Goal: Browse casually: Explore the website without a specific task or goal

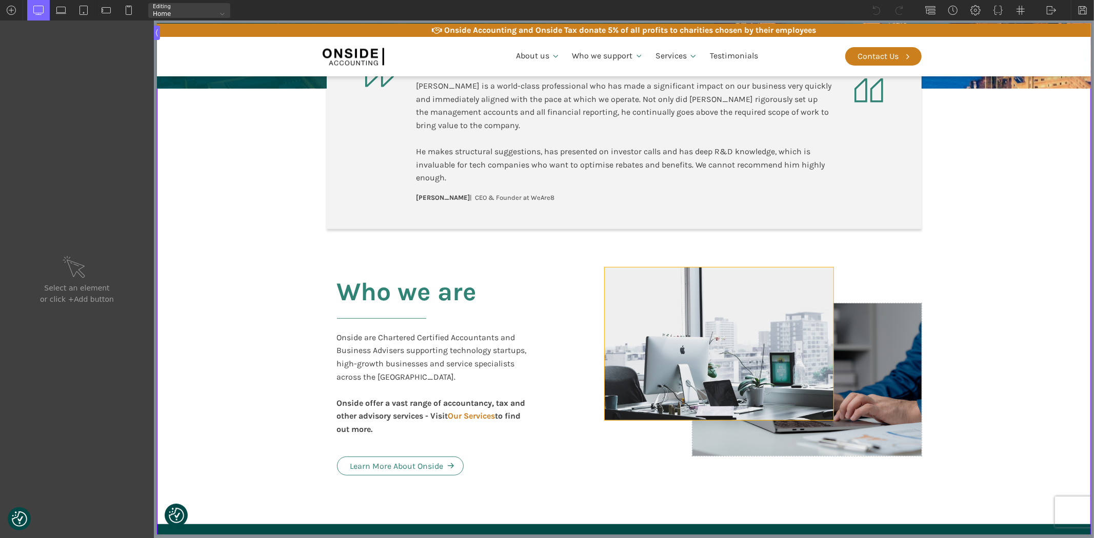
scroll to position [455, 0]
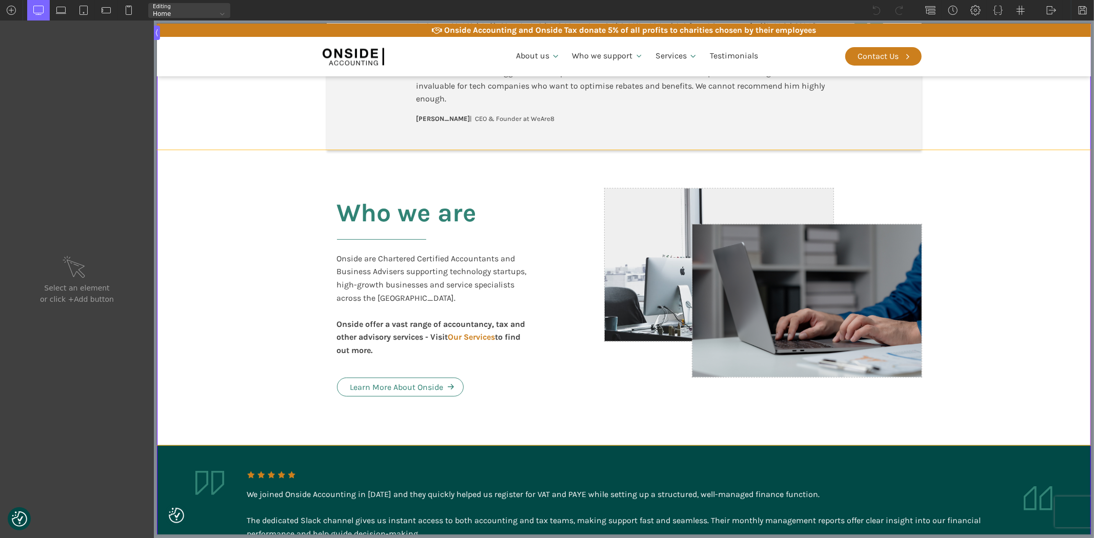
click at [1027, 284] on section "Who we are Onside are Chartered Certified Accountants and Business Advisers sup…" at bounding box center [623, 297] width 934 height 295
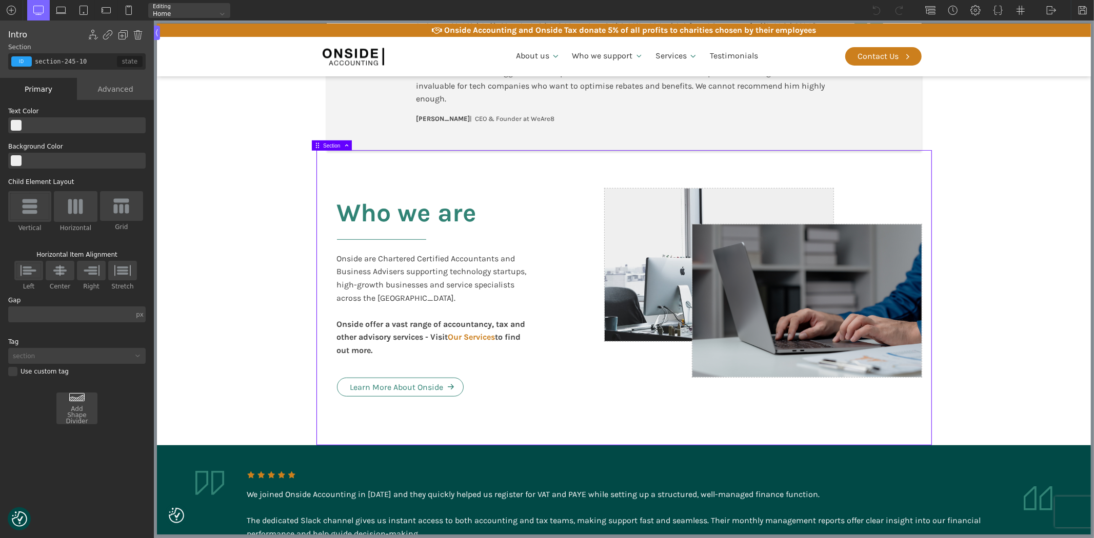
click at [231, 270] on section "Who we are Onside are Chartered Certified Accountants and Business Advisers sup…" at bounding box center [623, 297] width 934 height 295
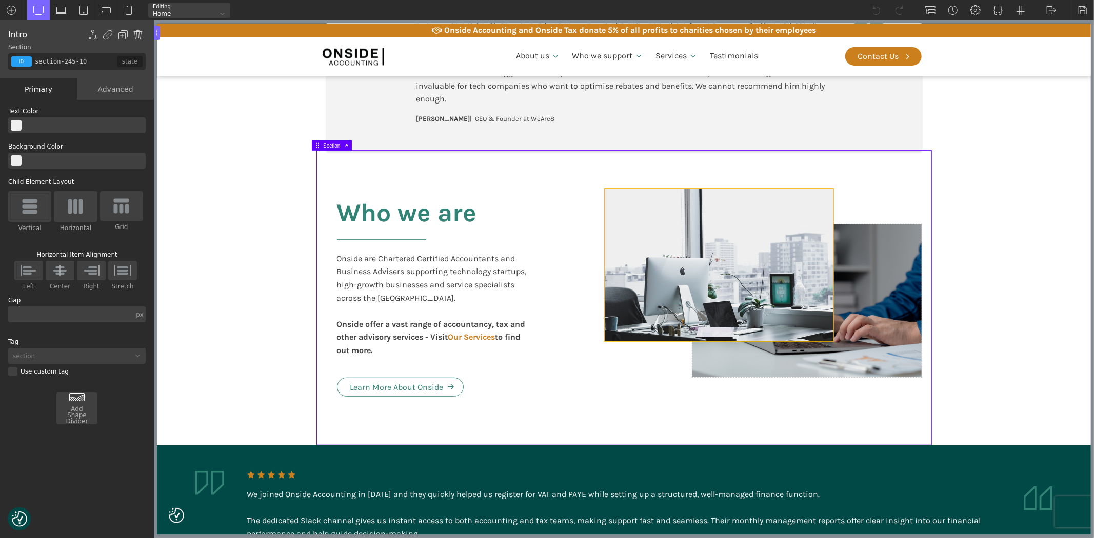
click at [632, 218] on div at bounding box center [718, 265] width 229 height 153
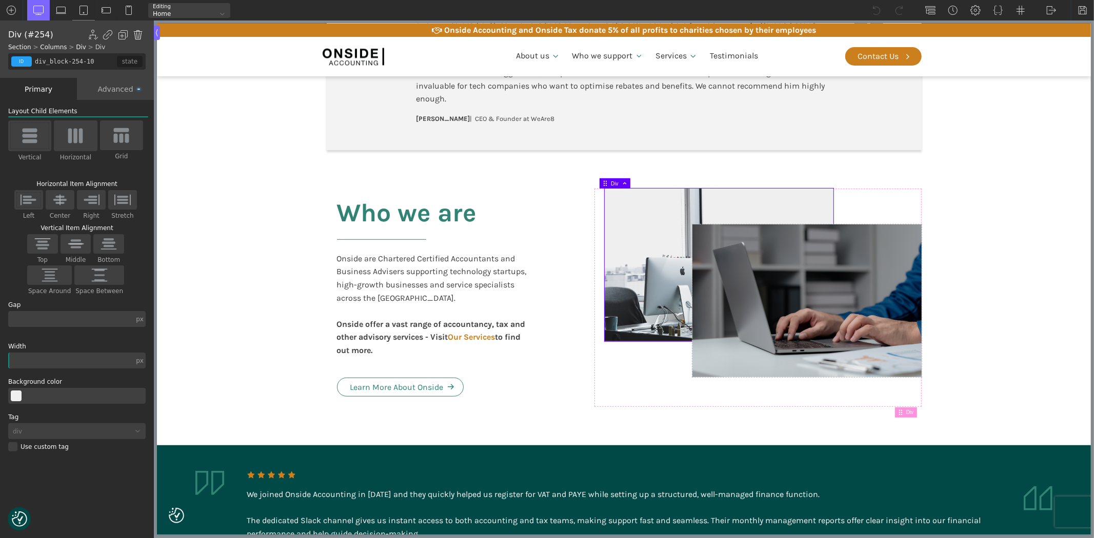
click at [137, 32] on img at bounding box center [138, 35] width 10 height 10
type input "div_block-253-10"
type input "55"
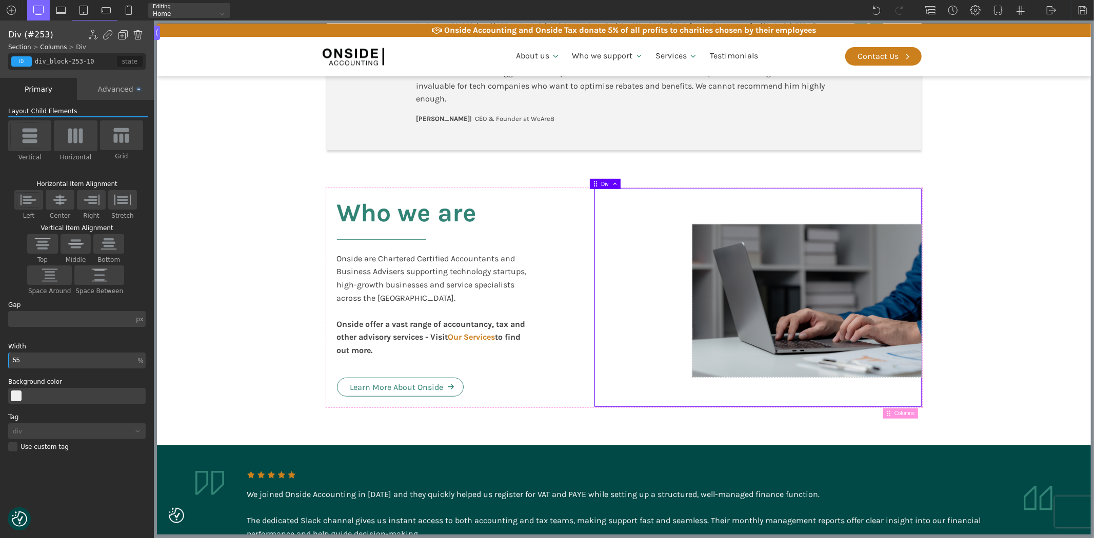
click at [657, 294] on div at bounding box center [757, 298] width 327 height 218
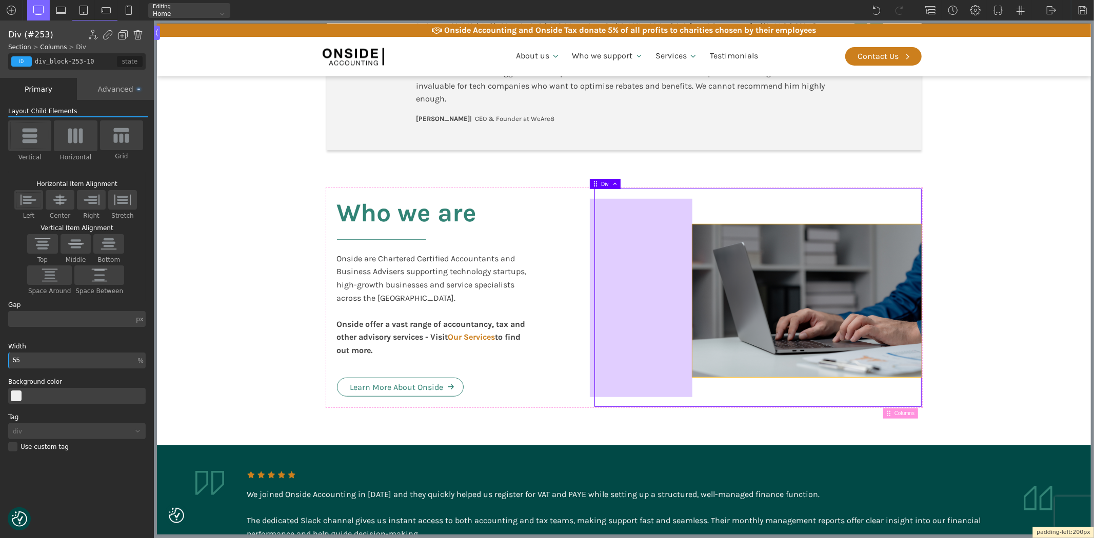
drag, startPoint x: 593, startPoint y: 309, endPoint x: 696, endPoint y: 326, distance: 103.8
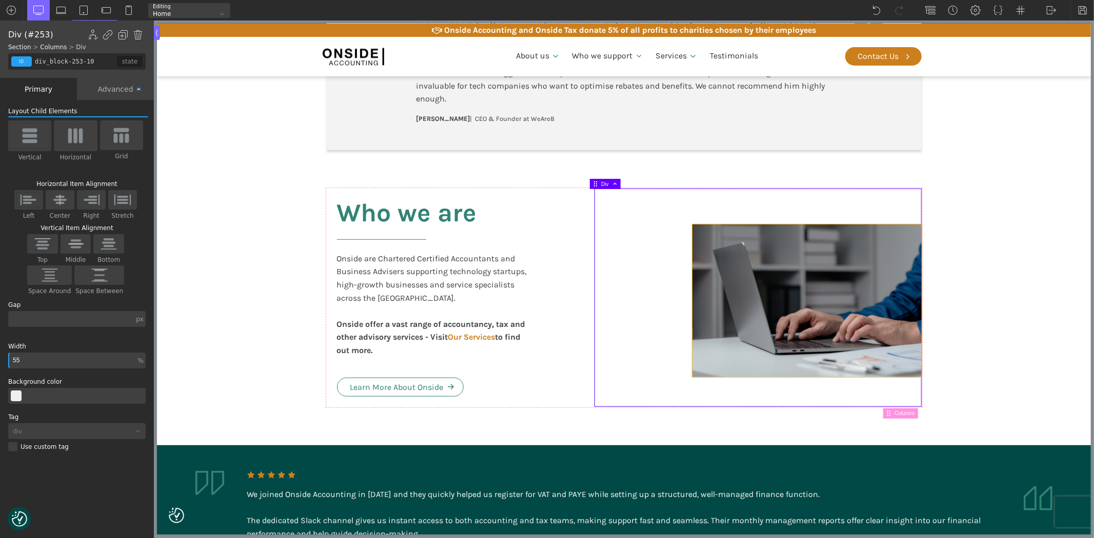
type input "div_block-255-10"
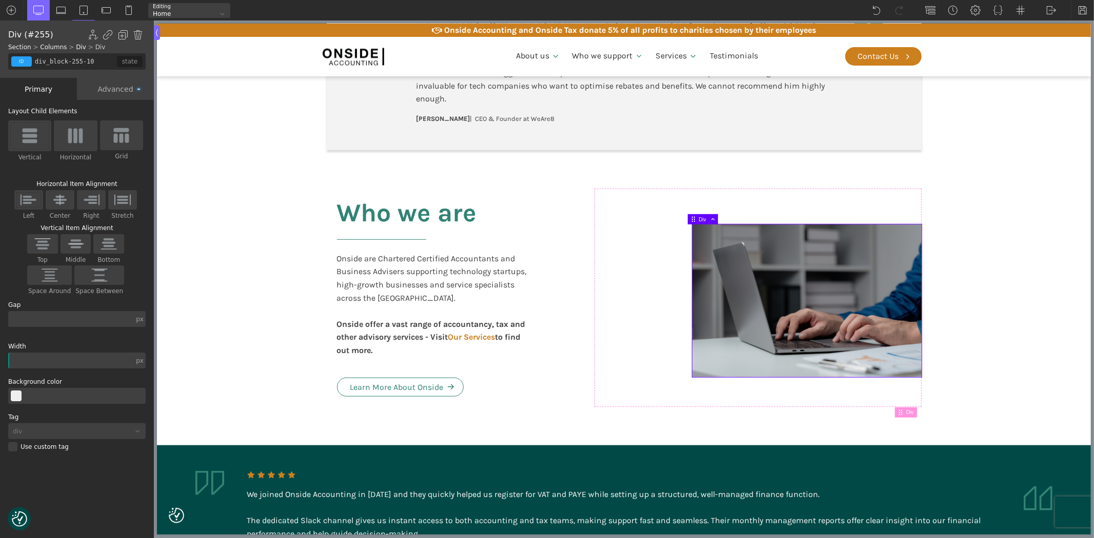
click at [771, 315] on div at bounding box center [806, 301] width 229 height 153
click at [114, 86] on div "Advanced" at bounding box center [115, 89] width 77 height 22
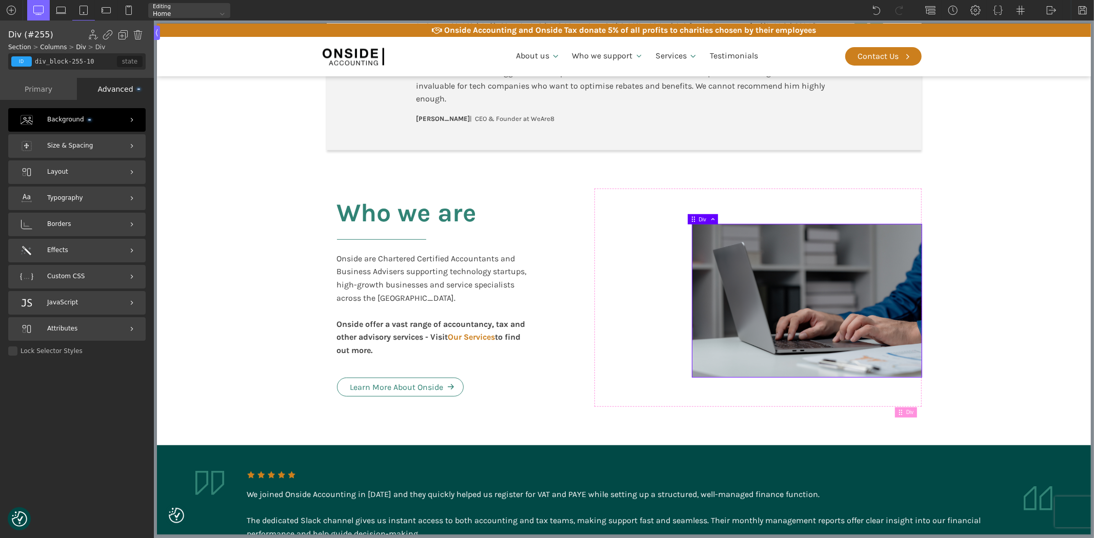
click at [77, 120] on span "Background" at bounding box center [69, 120] width 44 height 10
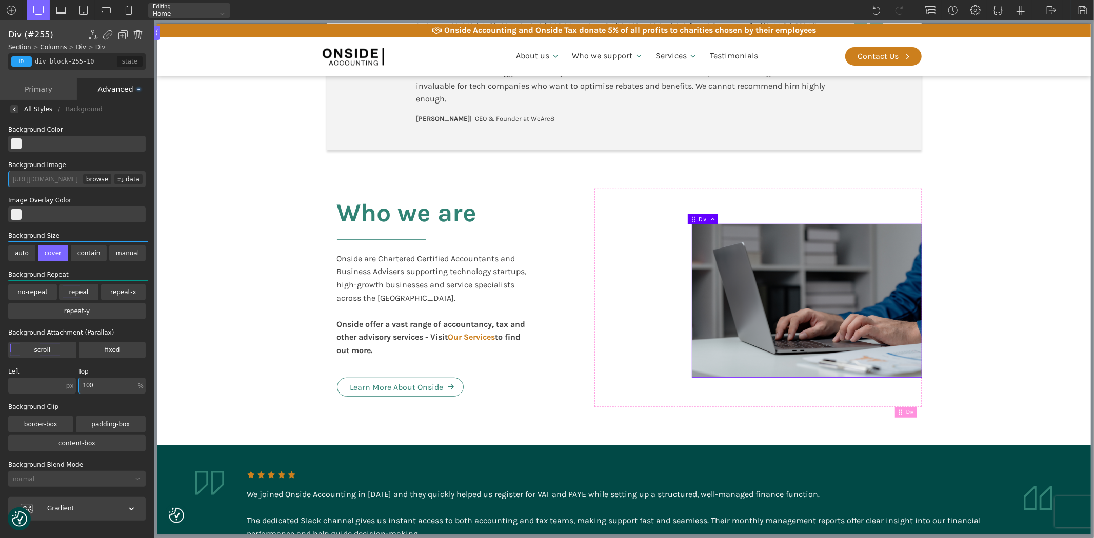
click at [103, 88] on div "Advanced" at bounding box center [115, 89] width 77 height 22
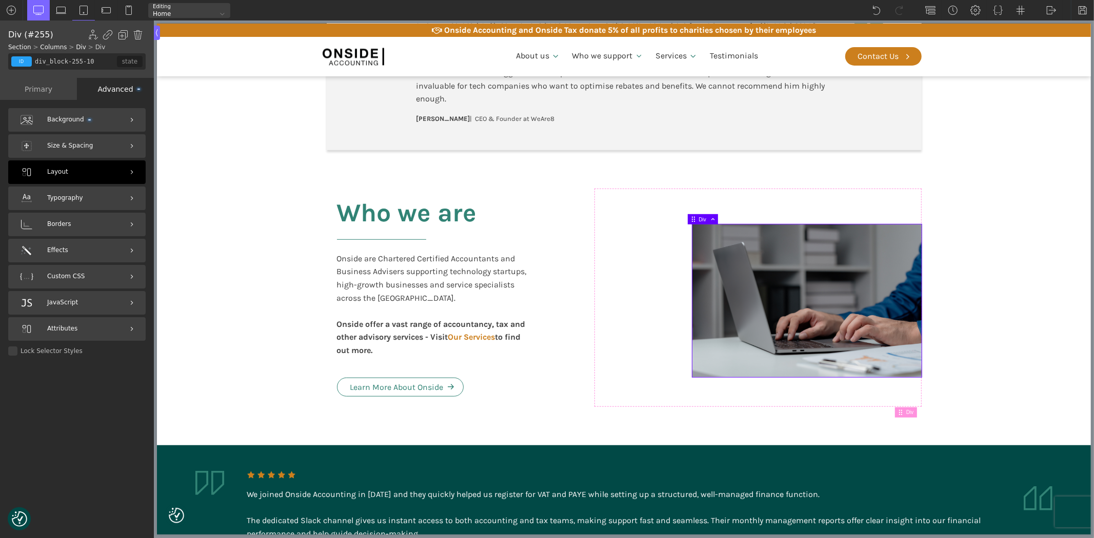
click at [85, 168] on div "Layout" at bounding box center [76, 172] width 137 height 24
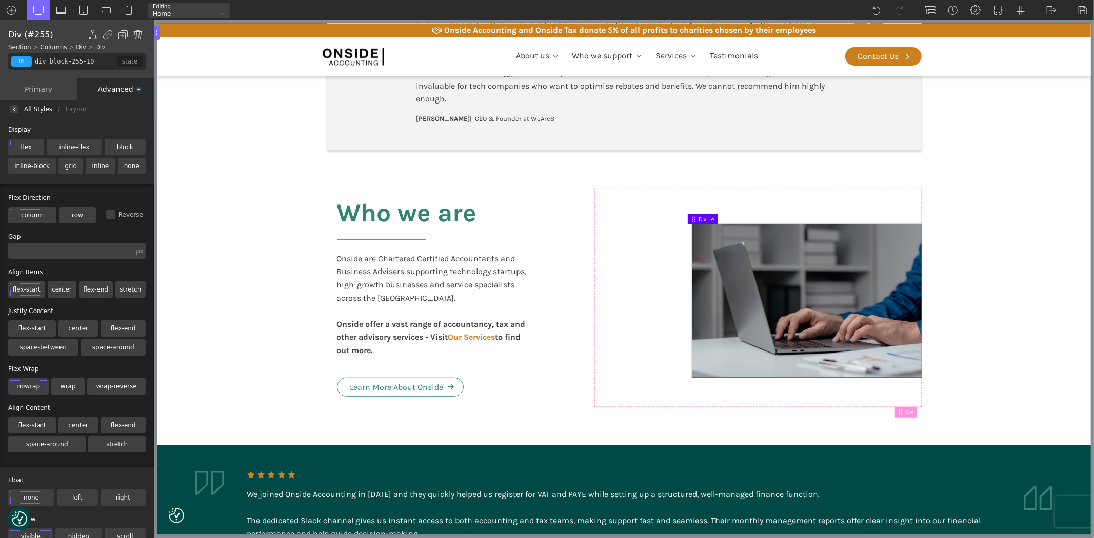
click at [107, 86] on div "Advanced" at bounding box center [115, 89] width 77 height 22
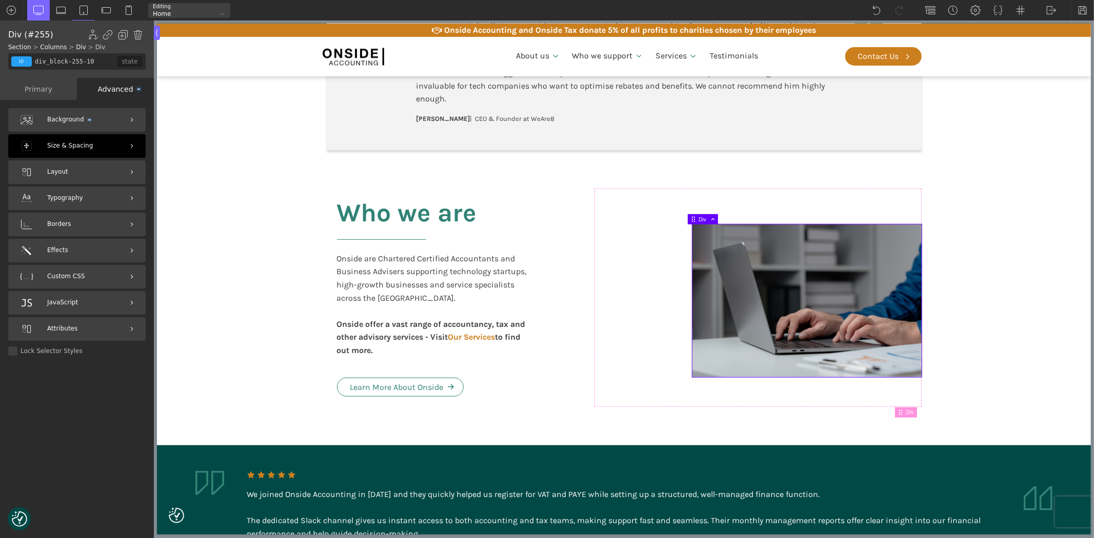
click at [76, 144] on span "Size & Spacing" at bounding box center [70, 146] width 46 height 10
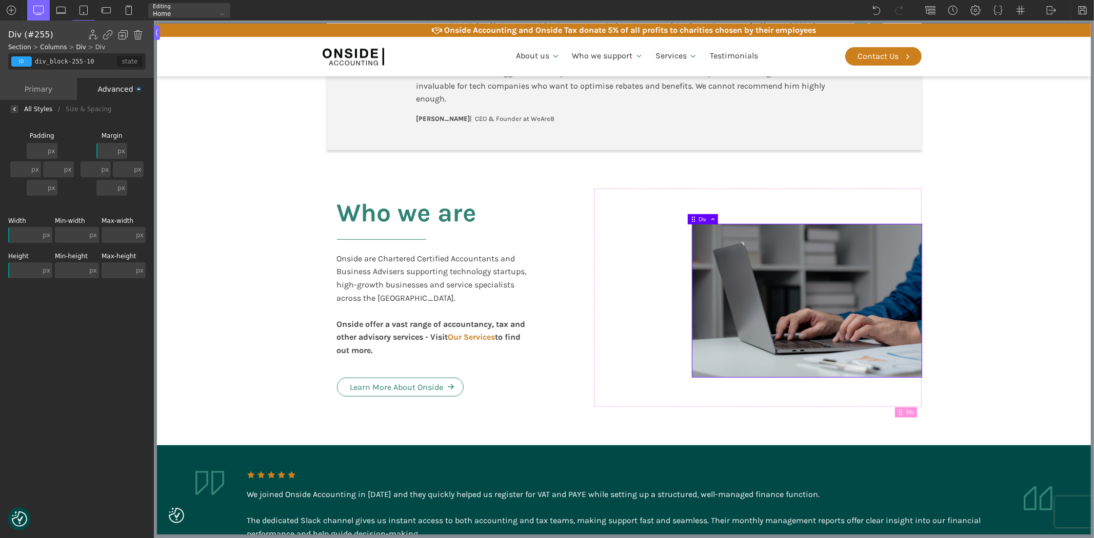
click at [113, 89] on div "Advanced" at bounding box center [115, 89] width 77 height 22
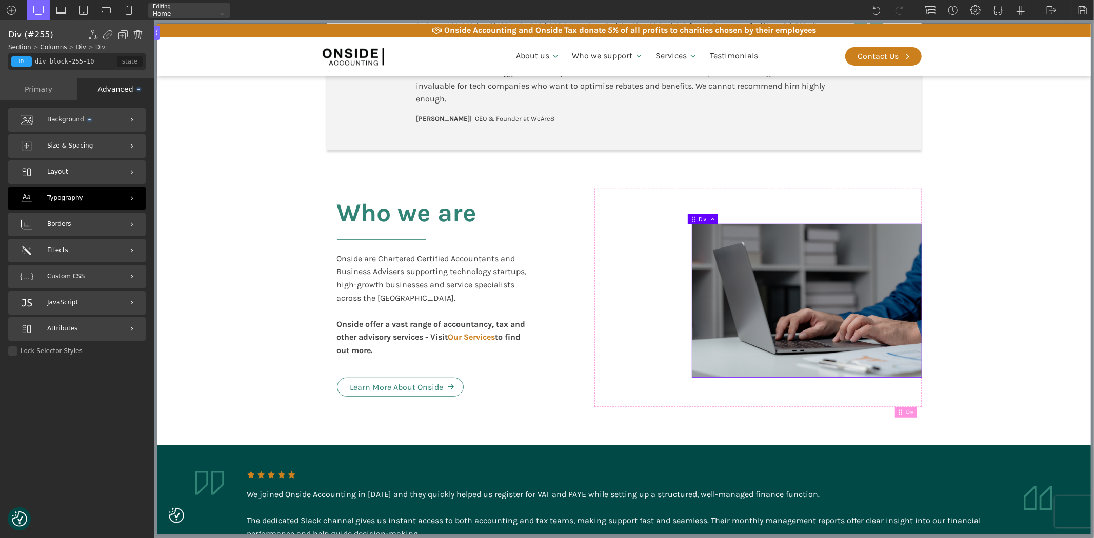
click at [79, 198] on div "Typography" at bounding box center [76, 199] width 137 height 24
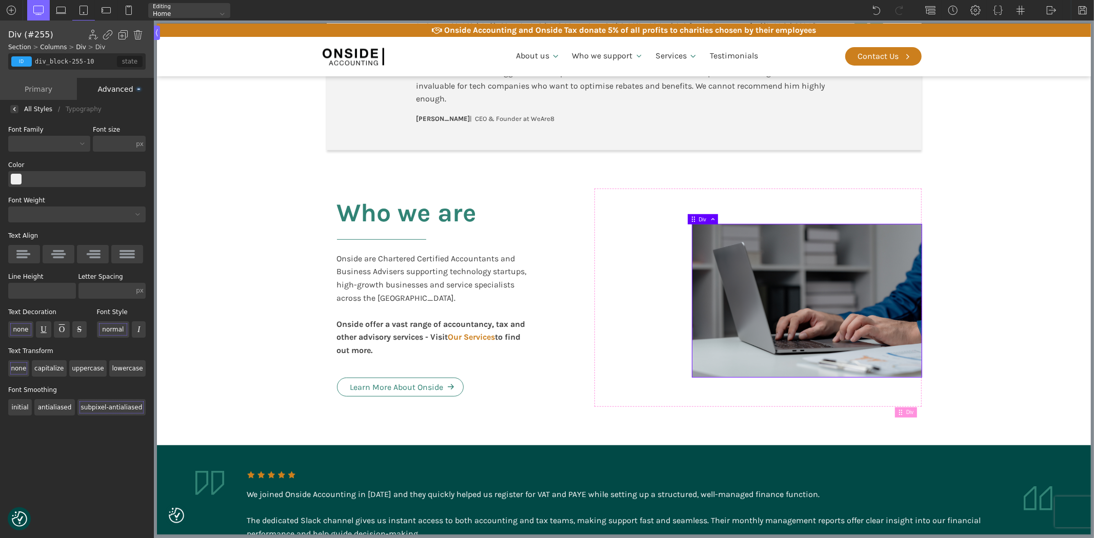
click at [112, 84] on div "Advanced" at bounding box center [115, 89] width 77 height 22
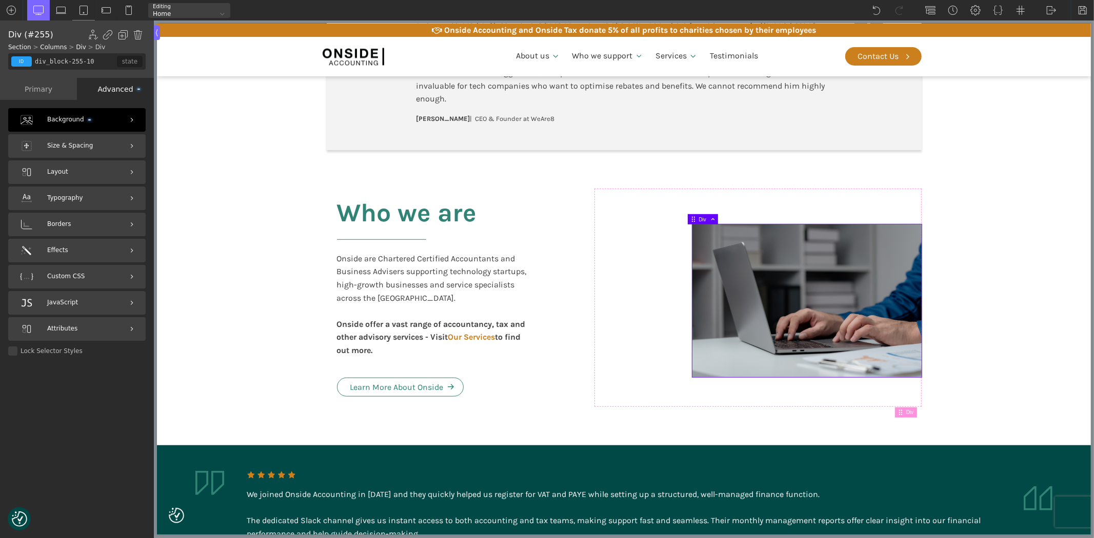
click at [79, 121] on span "Background" at bounding box center [69, 120] width 44 height 10
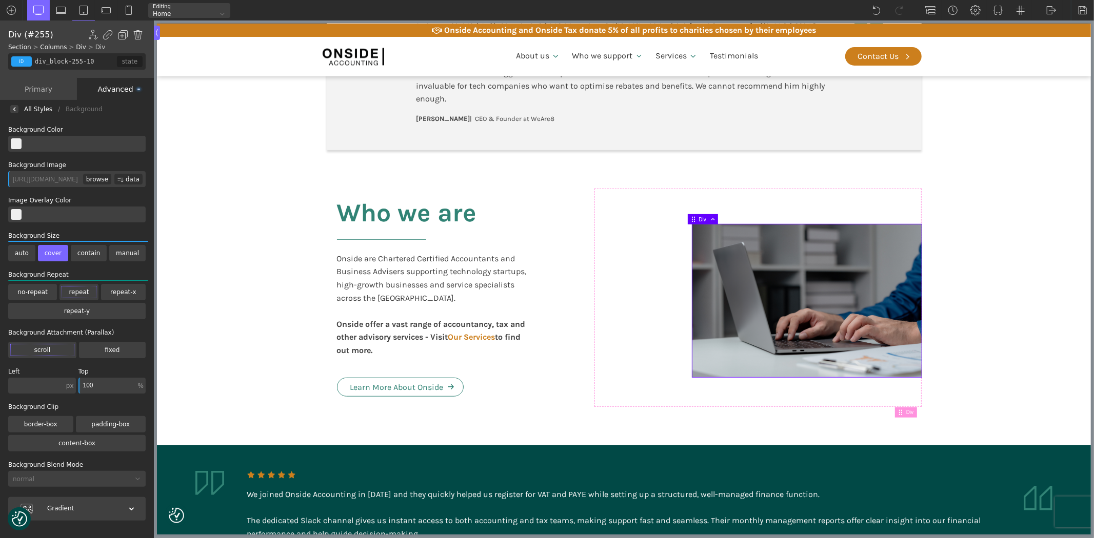
click at [126, 84] on div "Advanced" at bounding box center [115, 89] width 77 height 22
